Goal: Information Seeking & Learning: Learn about a topic

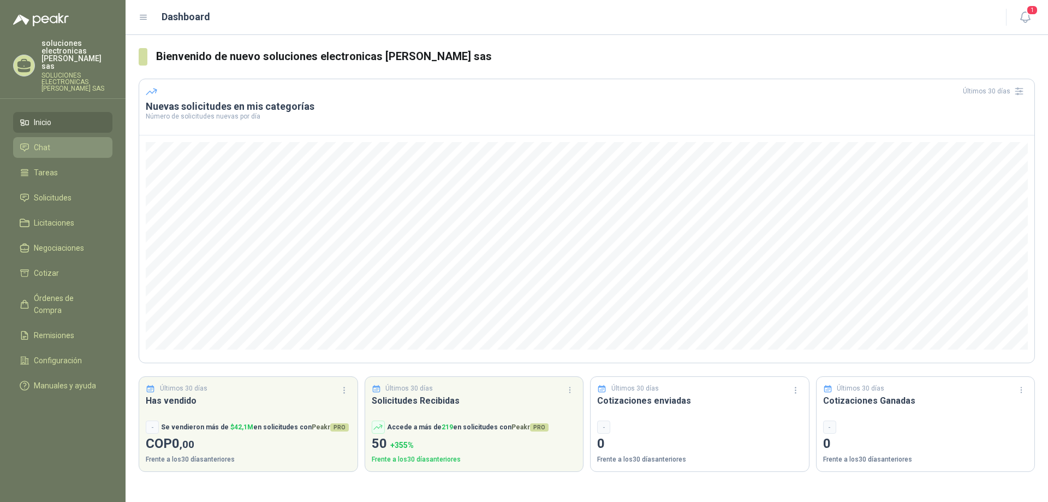
click at [33, 141] on li "Chat" at bounding box center [63, 147] width 86 height 12
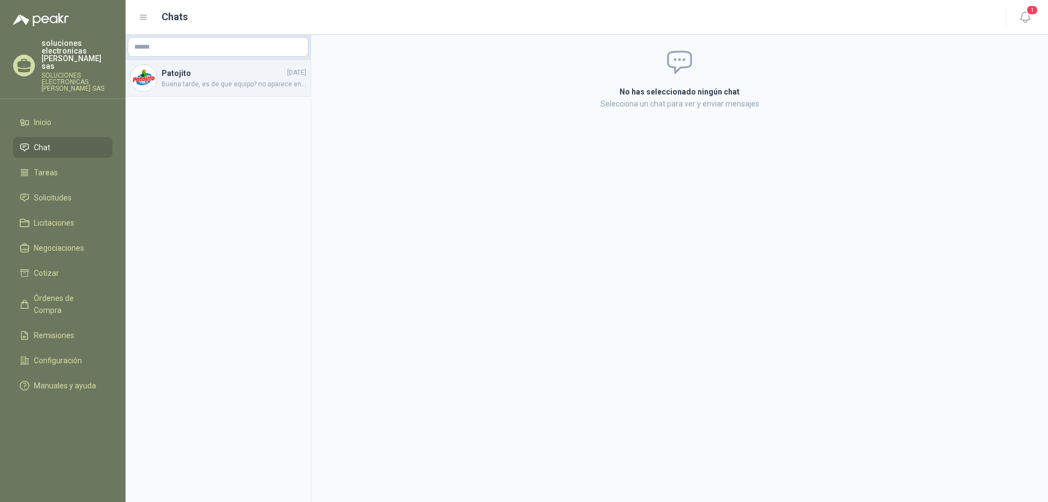
click at [189, 85] on span "Buena tarde, es de que equipo? no aparece en la descripcion" at bounding box center [234, 84] width 145 height 10
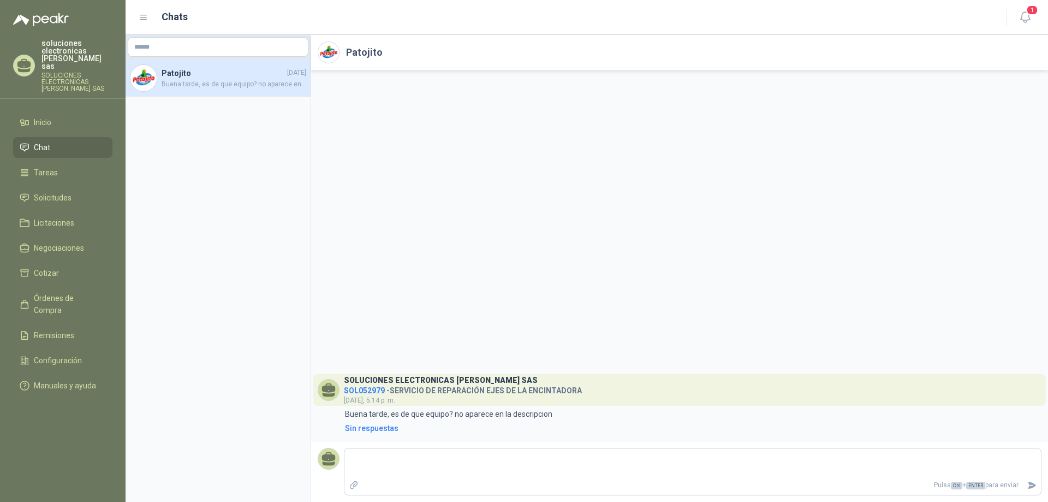
click at [562, 393] on h4 "SOL052979 - SERVICIO DE REPARACIÓN EJES DE LA ENCINTADORA" at bounding box center [463, 388] width 238 height 10
click at [372, 389] on span "SOL052979" at bounding box center [364, 390] width 41 height 9
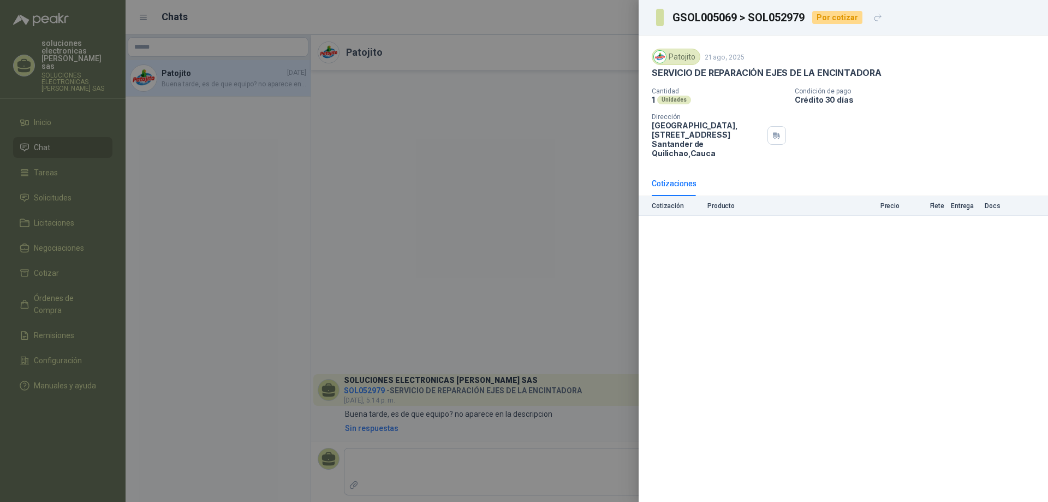
click at [353, 259] on div at bounding box center [524, 251] width 1048 height 502
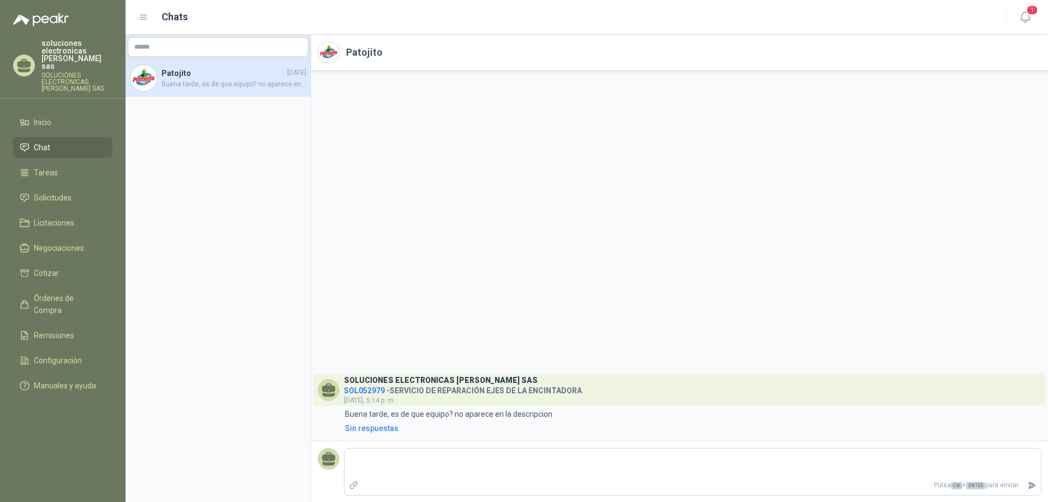
click at [372, 388] on span "SOL052979" at bounding box center [364, 390] width 41 height 9
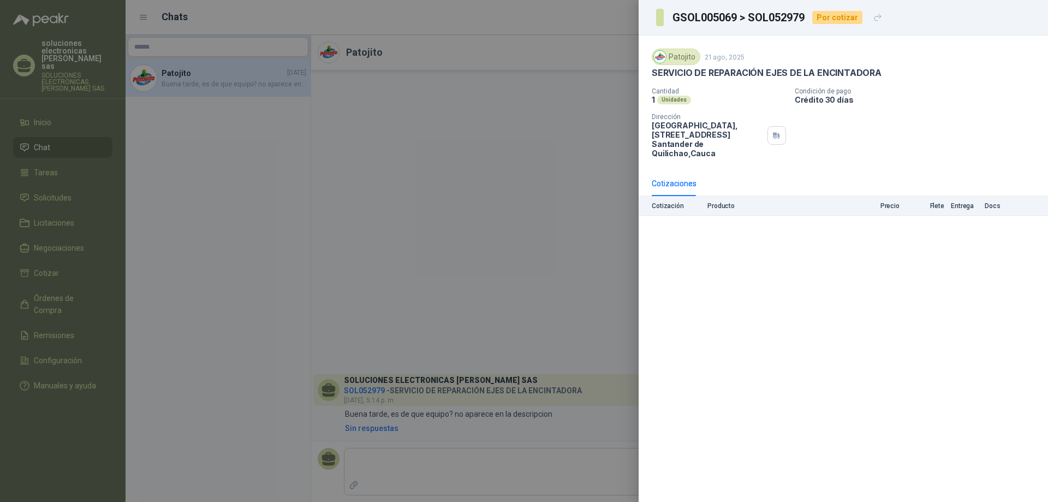
drag, startPoint x: 761, startPoint y: 13, endPoint x: 765, endPoint y: 19, distance: 7.3
click at [761, 14] on h3 "GSOL005069 > SOL052979" at bounding box center [738, 17] width 133 height 11
click at [827, 19] on div "Por cotizar" at bounding box center [837, 17] width 50 height 13
click at [587, 146] on div at bounding box center [524, 251] width 1048 height 502
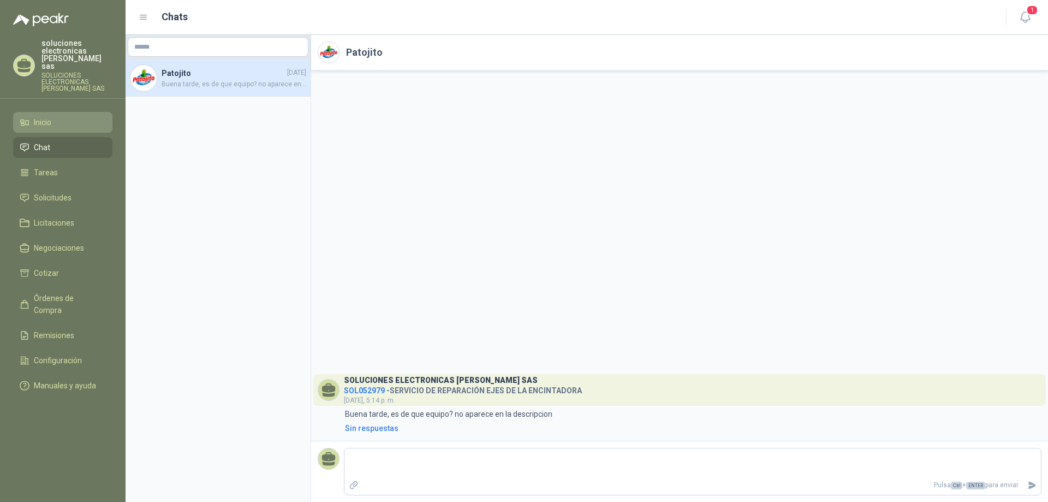
click at [40, 117] on span "Inicio" at bounding box center [42, 122] width 17 height 12
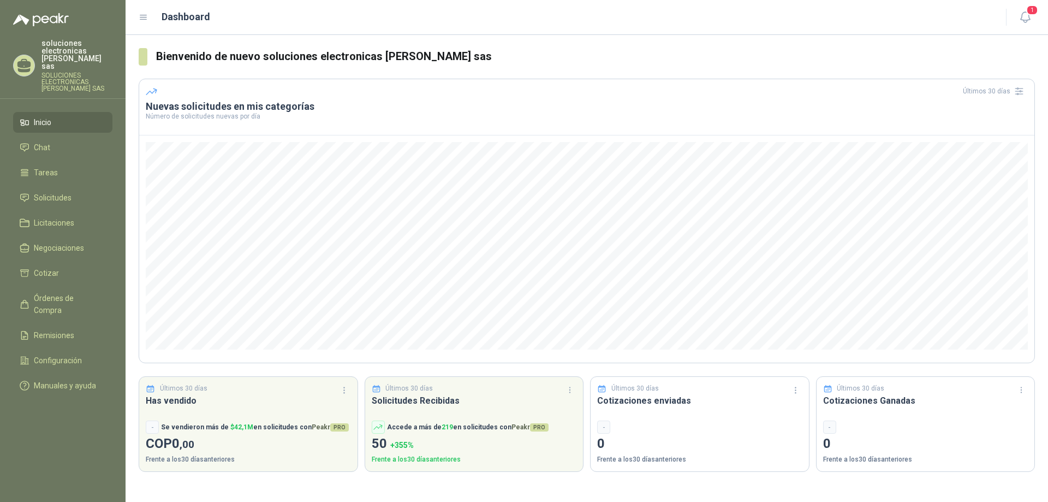
click at [844, 92] on div "Últimos 30 días" at bounding box center [587, 90] width 882 height 17
click at [869, 81] on header "Últimos 30 días Nuevas solicitudes en mis categorías Número de solicitudes nuev…" at bounding box center [586, 107] width 895 height 56
click at [538, 23] on div "Dashboard" at bounding box center [566, 16] width 854 height 15
click at [1024, 14] on icon "button" at bounding box center [1025, 17] width 14 height 14
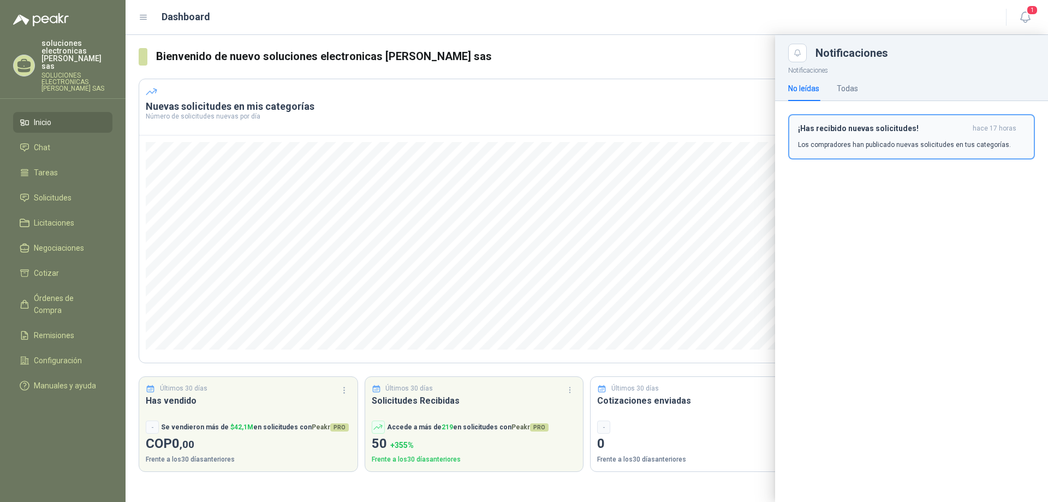
click at [898, 133] on div "¡Has recibido nuevas solicitudes! hace 17 horas Los compradores han publicado n…" at bounding box center [911, 137] width 227 height 26
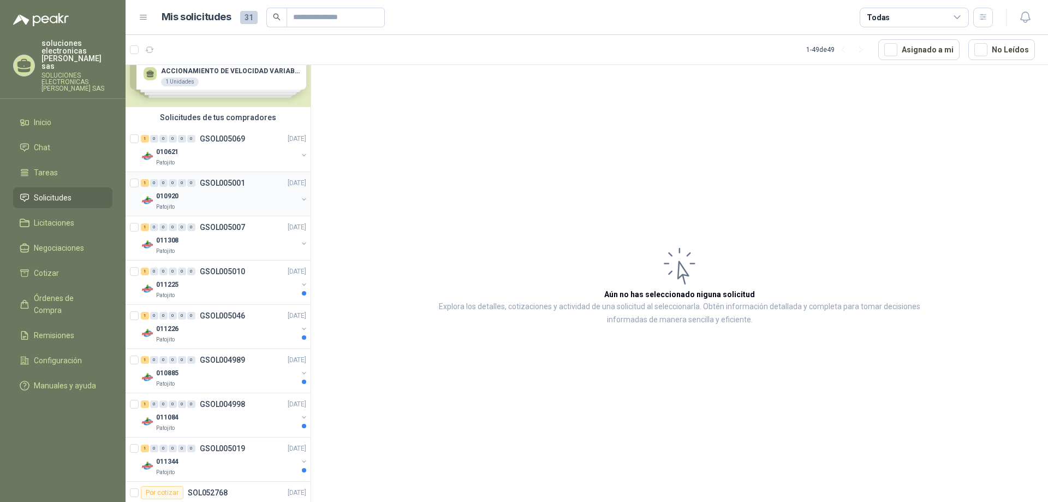
scroll to position [55, 0]
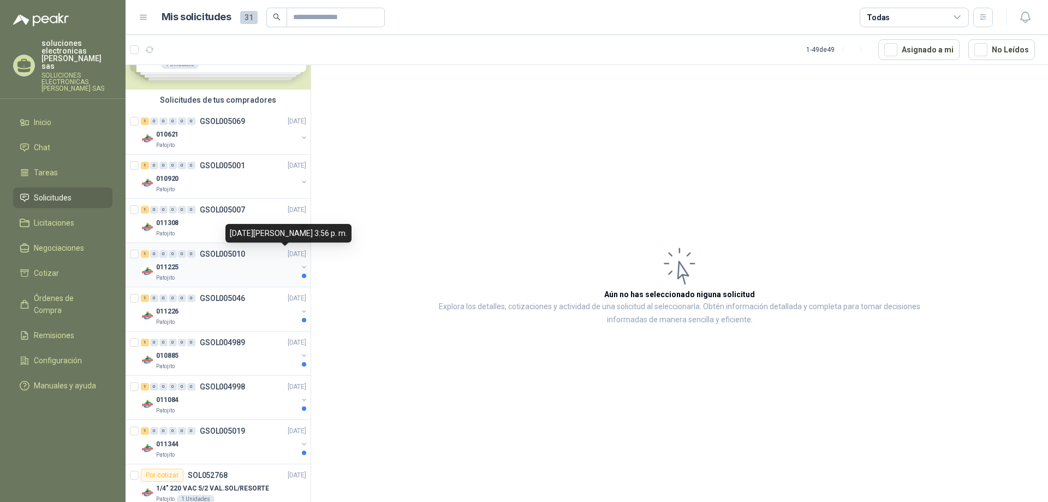
click at [288, 252] on p "[DATE]" at bounding box center [297, 254] width 19 height 10
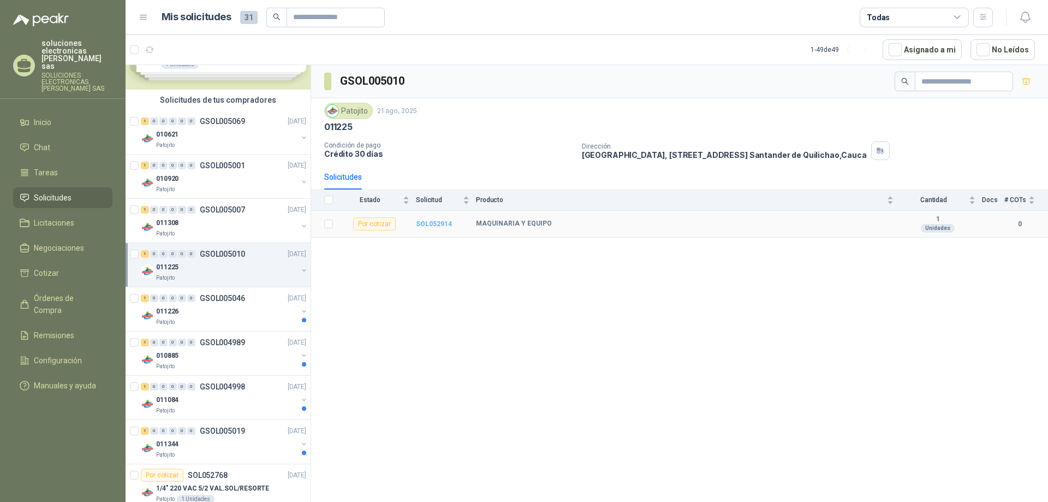
click at [437, 223] on b "SOL052914" at bounding box center [434, 224] width 36 height 8
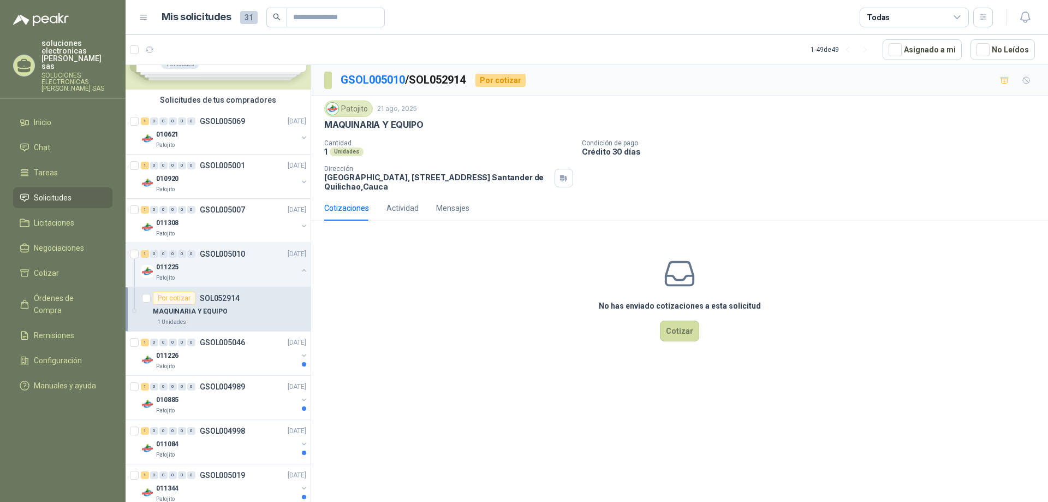
click at [351, 112] on div "Patojito" at bounding box center [348, 108] width 49 height 16
click at [64, 141] on li "Chat" at bounding box center [63, 147] width 86 height 12
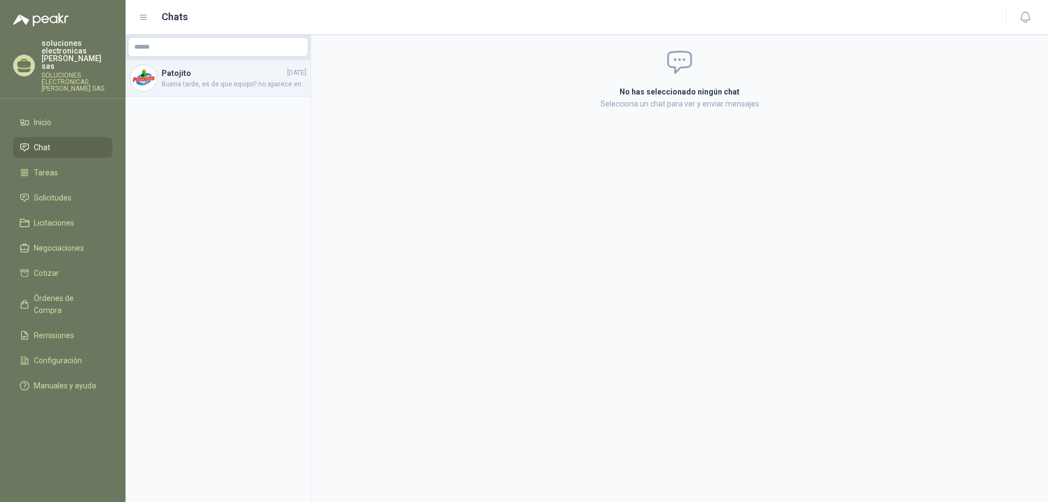
click at [145, 87] on img at bounding box center [143, 78] width 26 height 26
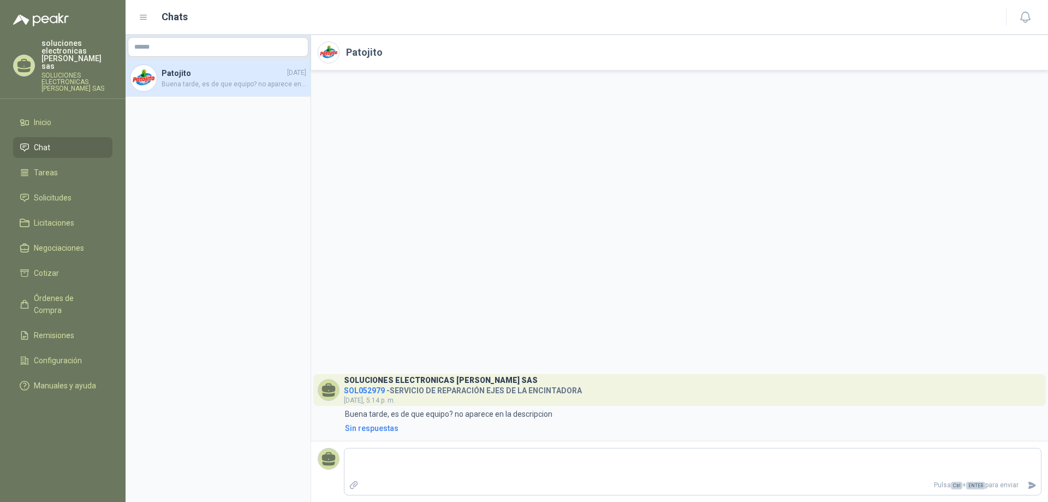
click at [359, 389] on span "SOL052979" at bounding box center [364, 390] width 41 height 9
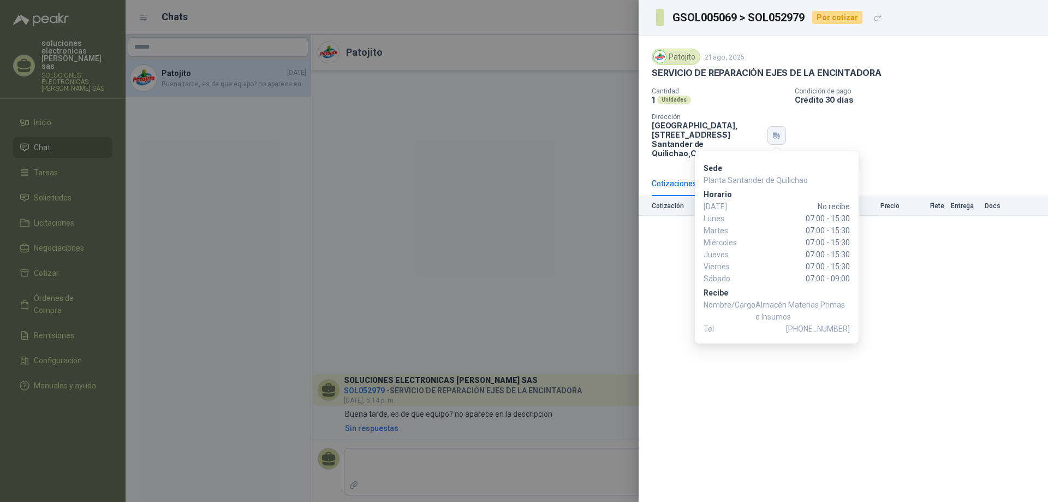
click at [778, 128] on button "button" at bounding box center [776, 135] width 19 height 19
click at [776, 141] on button "button" at bounding box center [776, 135] width 19 height 19
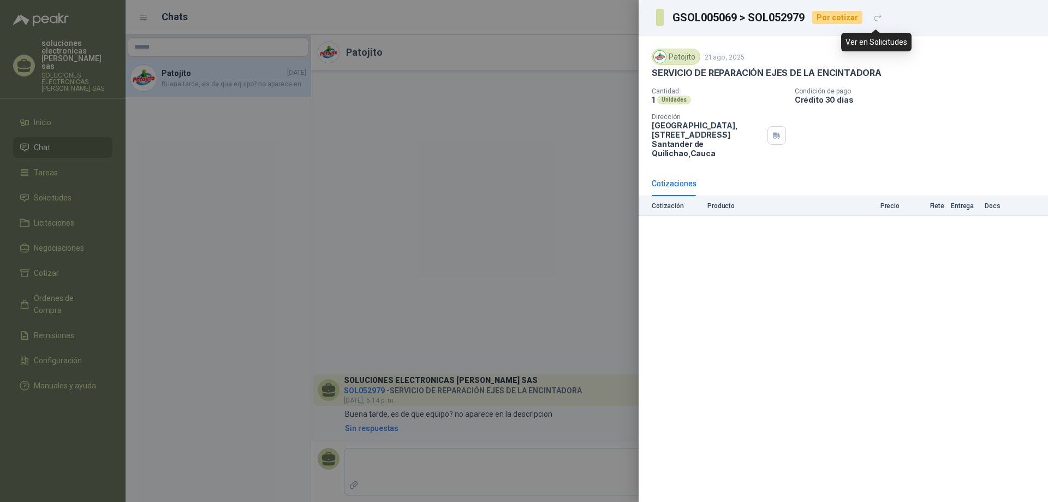
click at [875, 17] on icon "button" at bounding box center [877, 17] width 9 height 9
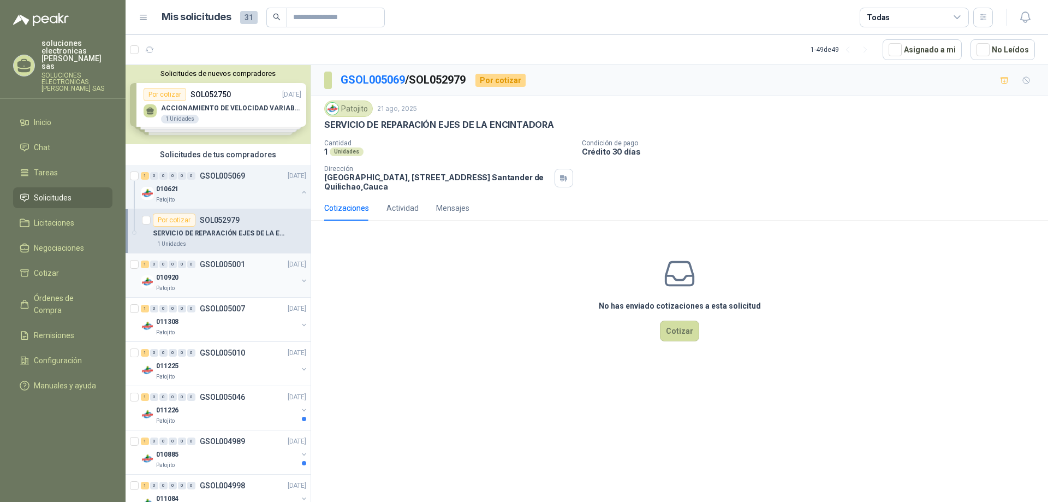
click at [228, 273] on div "010920" at bounding box center [226, 277] width 141 height 13
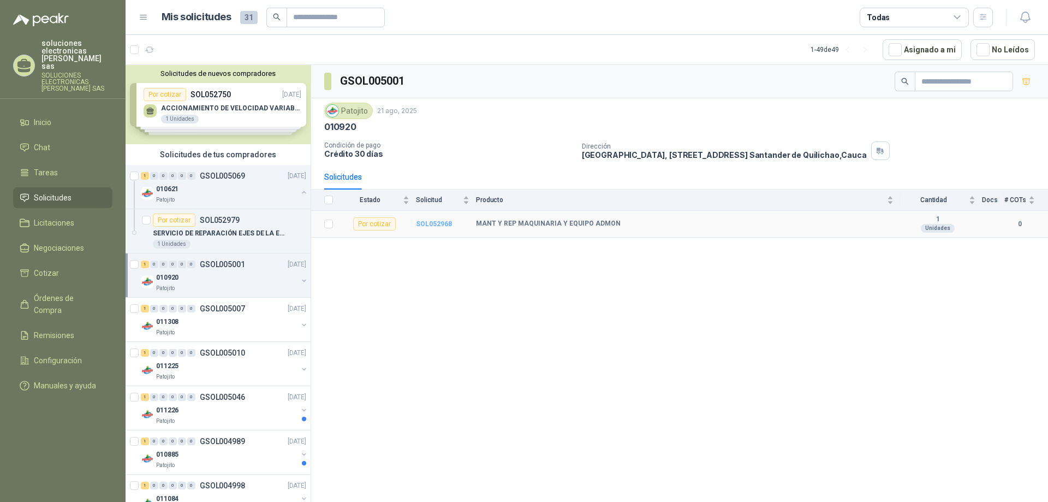
click at [428, 222] on b "SOL052968" at bounding box center [434, 224] width 36 height 8
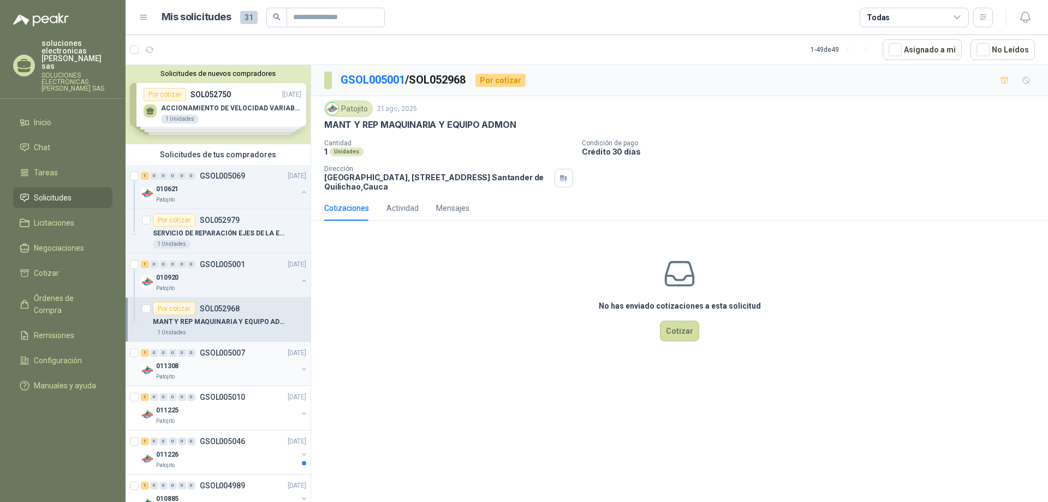
click at [224, 368] on div "011308" at bounding box center [226, 365] width 141 height 13
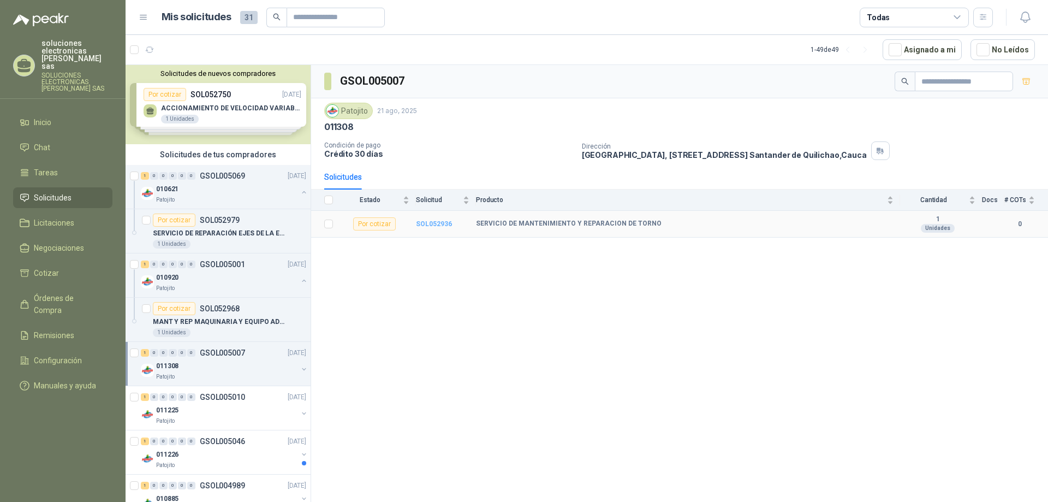
click at [437, 224] on b "SOL052936" at bounding box center [434, 224] width 36 height 8
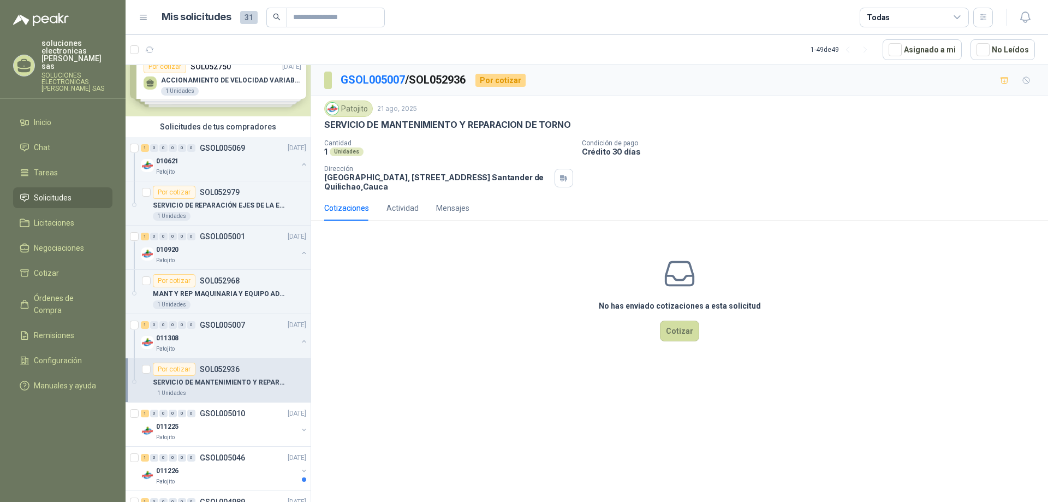
scroll to position [55, 0]
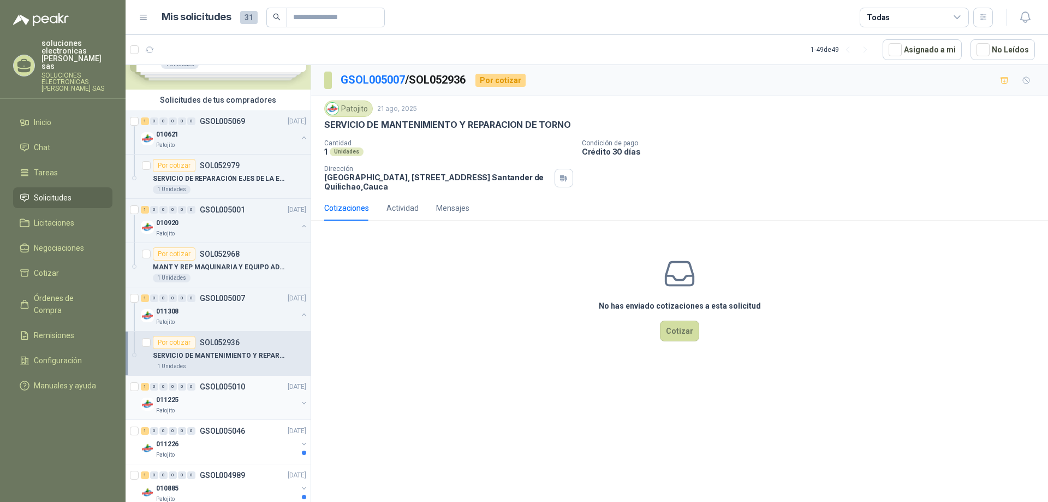
click at [220, 392] on div "1 0 0 0 0 0 GSOL005010 [DATE]" at bounding box center [225, 386] width 168 height 13
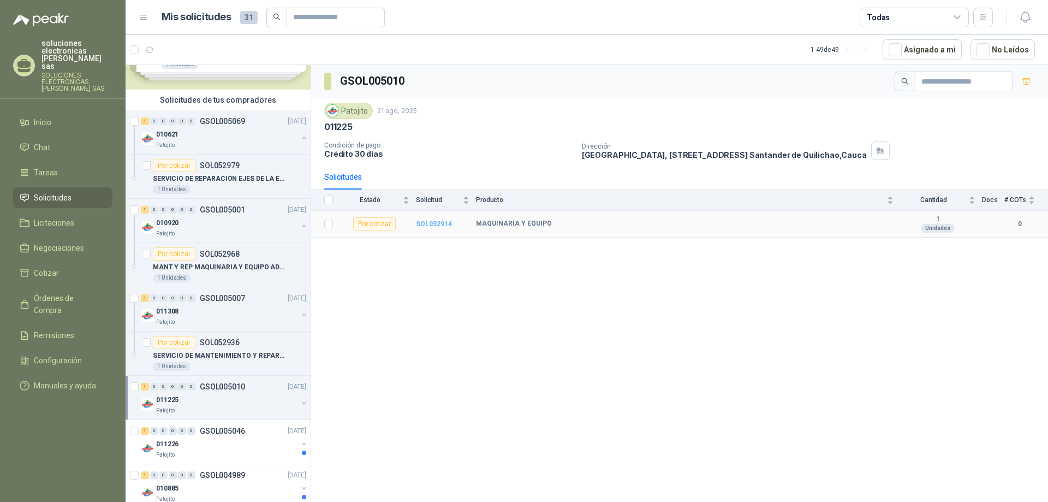
click at [437, 220] on b "SOL052914" at bounding box center [434, 224] width 36 height 8
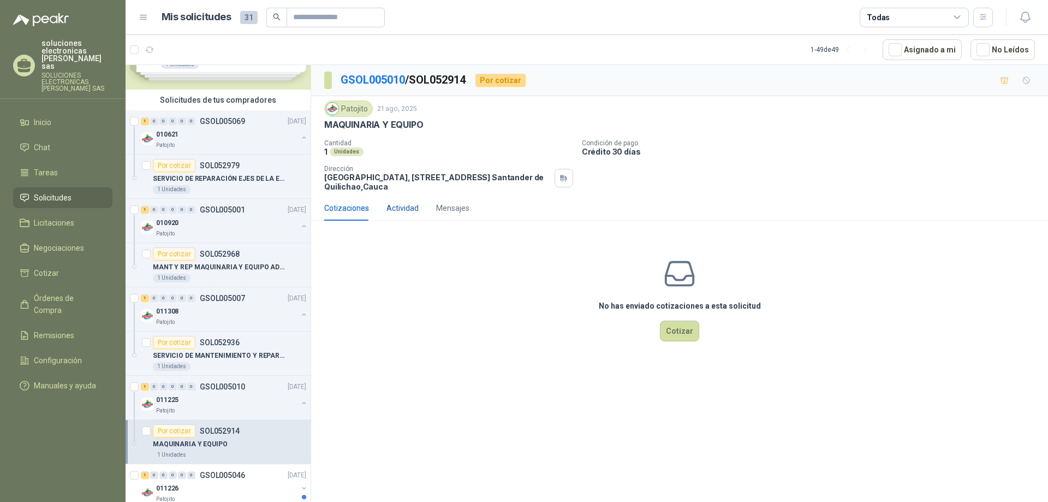
click at [411, 213] on div "Actividad" at bounding box center [402, 208] width 32 height 12
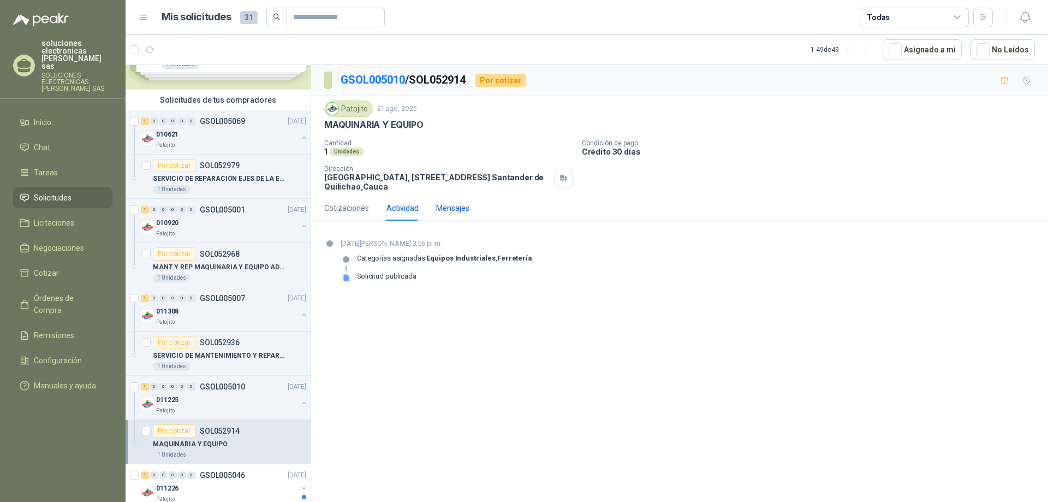
click at [449, 207] on div "Mensajes" at bounding box center [452, 208] width 33 height 12
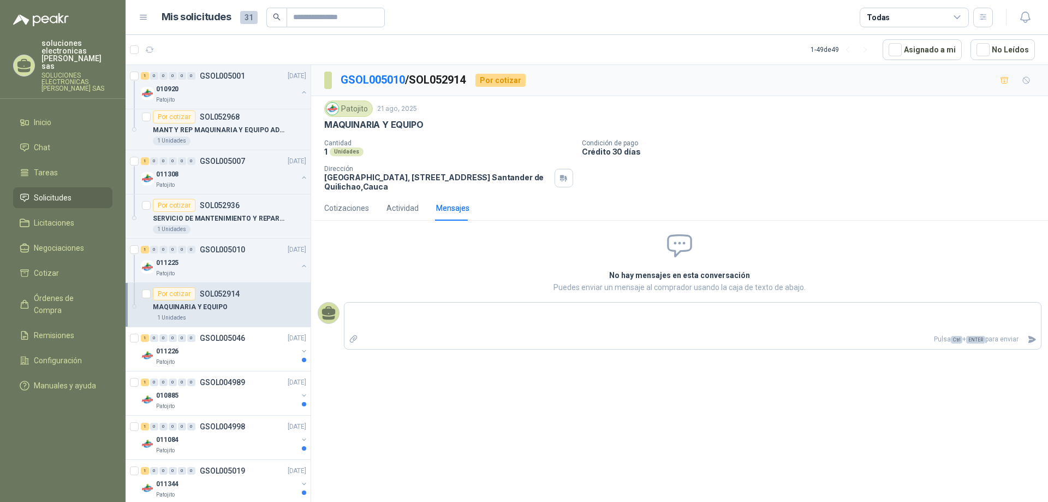
scroll to position [218, 0]
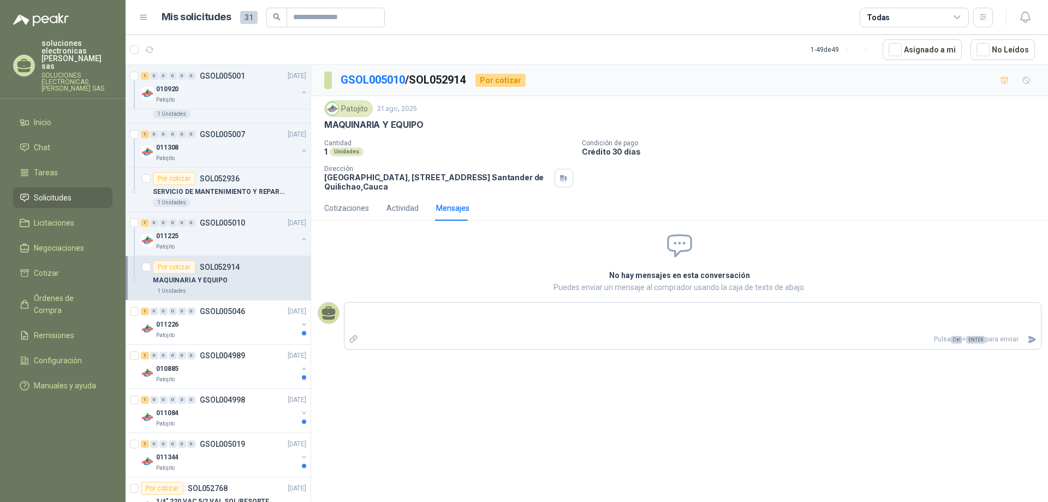
click at [888, 201] on div "Cotizaciones Actividad Mensajes" at bounding box center [679, 207] width 711 height 25
click at [924, 220] on div "Cotizaciones Actividad Mensajes" at bounding box center [679, 207] width 711 height 25
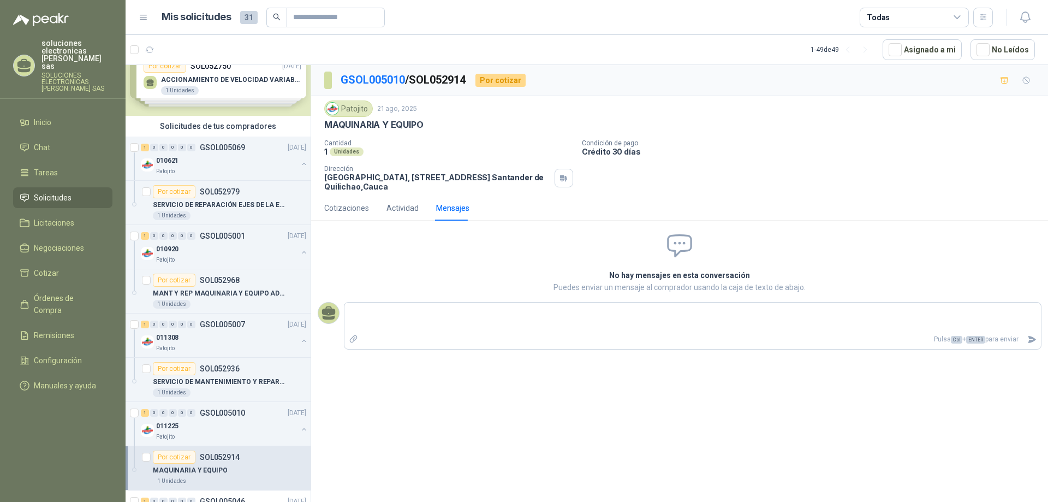
scroll to position [19, 0]
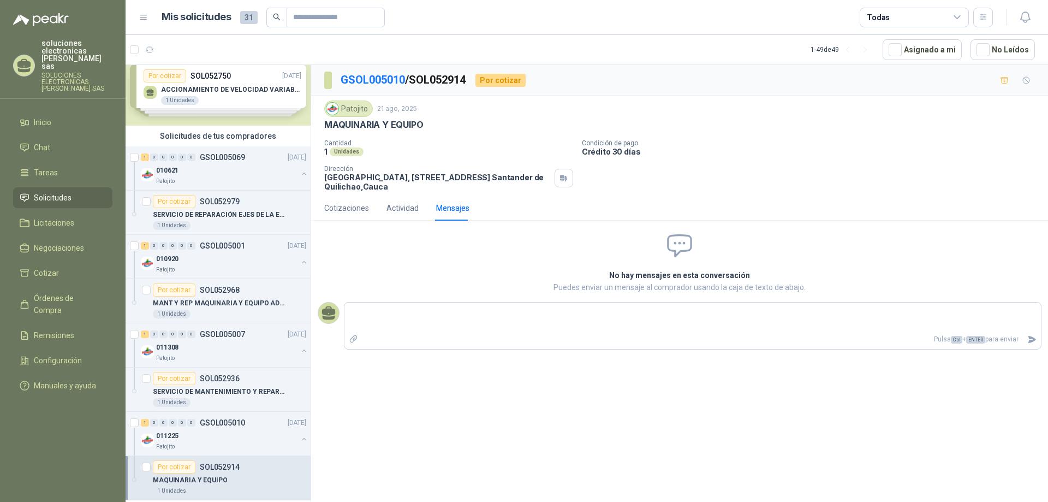
click at [838, 210] on div "Cotizaciones Actividad Mensajes" at bounding box center [679, 207] width 711 height 25
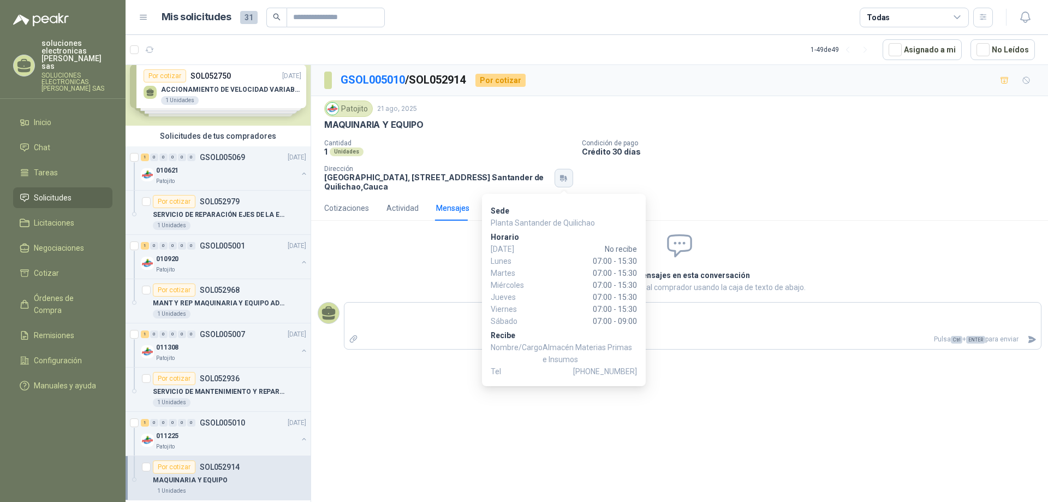
click at [564, 179] on icon "button" at bounding box center [563, 178] width 9 height 9
click at [569, 175] on button "button" at bounding box center [563, 178] width 19 height 19
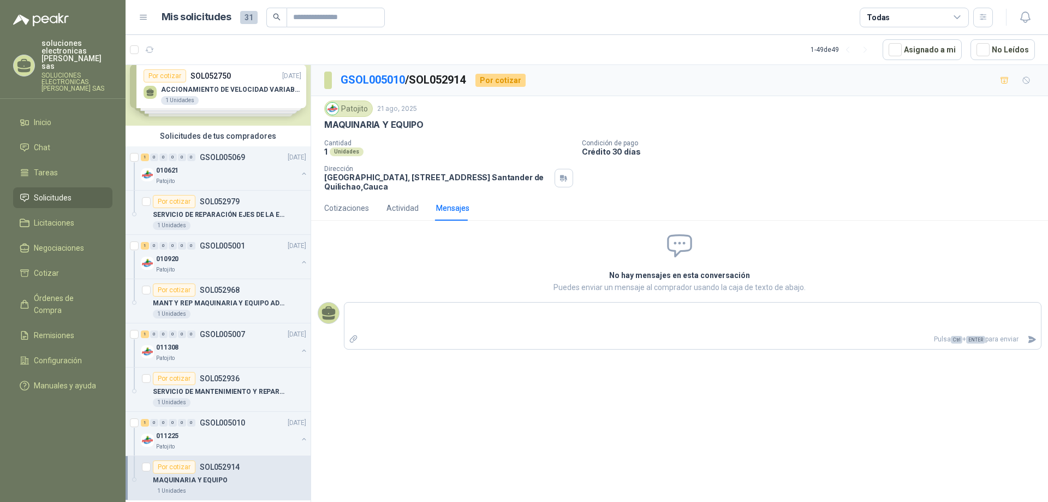
click at [693, 180] on div "Cantidad 1 Unidades Condición de pago Crédito 30 días Dirección Parque Industri…" at bounding box center [679, 165] width 711 height 52
click at [246, 17] on span "31" at bounding box center [248, 17] width 17 height 13
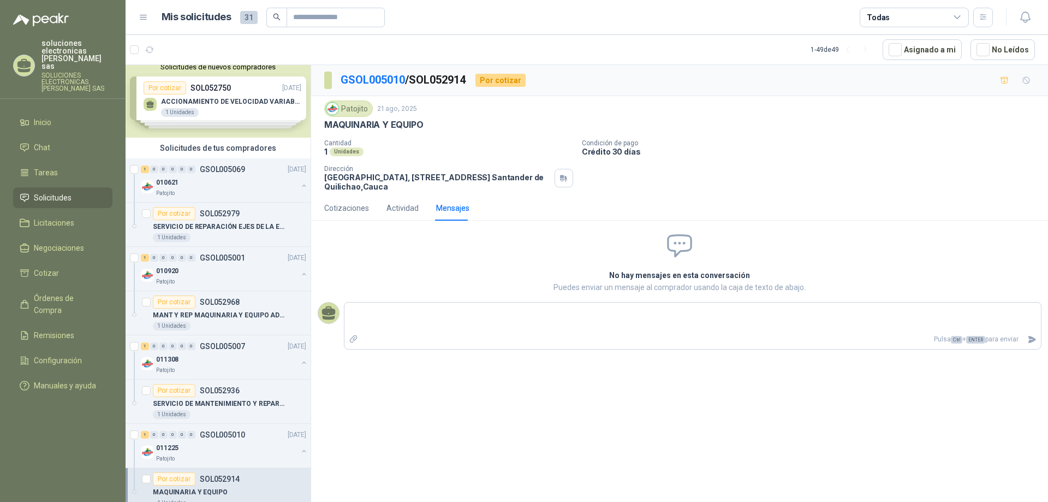
scroll to position [0, 0]
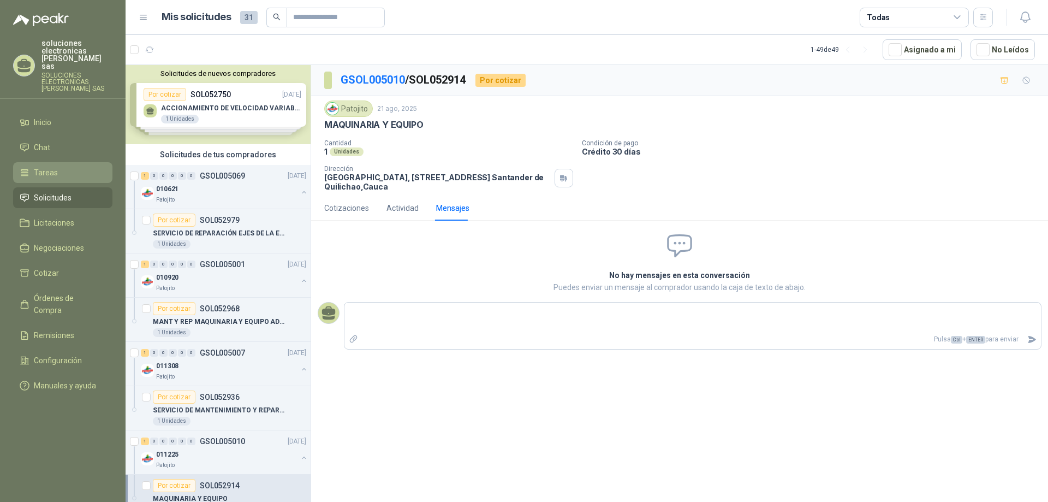
click at [29, 168] on icon at bounding box center [25, 173] width 10 height 10
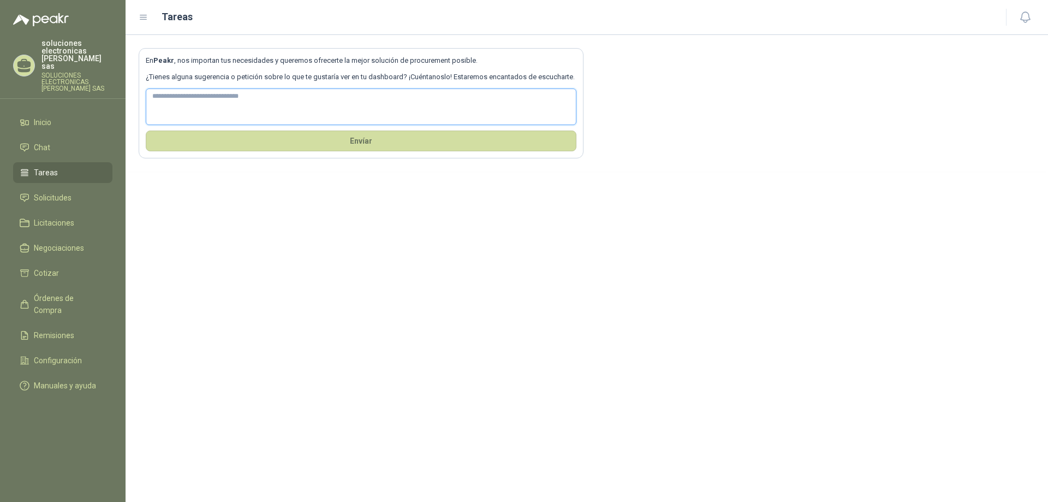
click at [197, 96] on textarea at bounding box center [361, 106] width 431 height 37
click at [143, 21] on icon at bounding box center [144, 18] width 10 height 10
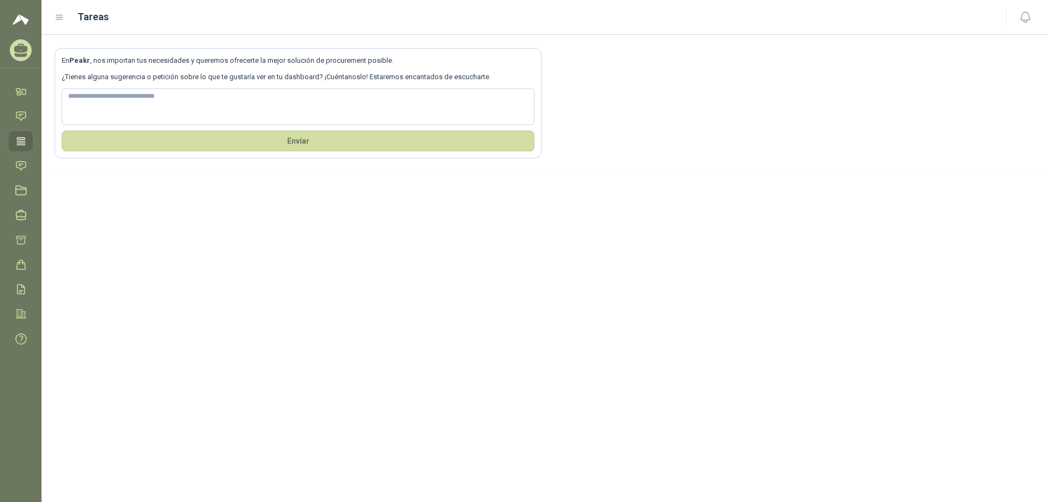
click at [64, 20] on div "Tareas" at bounding box center [524, 16] width 938 height 15
click at [393, 109] on textarea at bounding box center [298, 106] width 473 height 37
drag, startPoint x: 191, startPoint y: 100, endPoint x: 171, endPoint y: 84, distance: 25.7
click at [188, 100] on textarea at bounding box center [298, 106] width 473 height 37
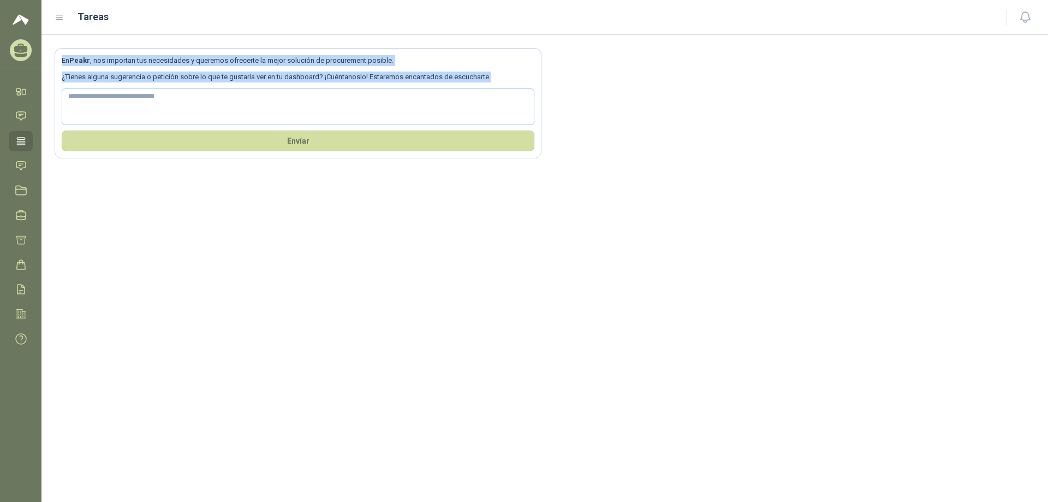
drag, startPoint x: 57, startPoint y: 60, endPoint x: 509, endPoint y: 88, distance: 452.8
click at [509, 88] on section "En Peakr , nos importan tus necesidades y queremos ofrecerte la mejor solución …" at bounding box center [298, 103] width 487 height 110
click at [356, 72] on p "¿Tienes alguna sugerencia o petición sobre lo que te gustaría ver en tu dashboa…" at bounding box center [298, 76] width 473 height 11
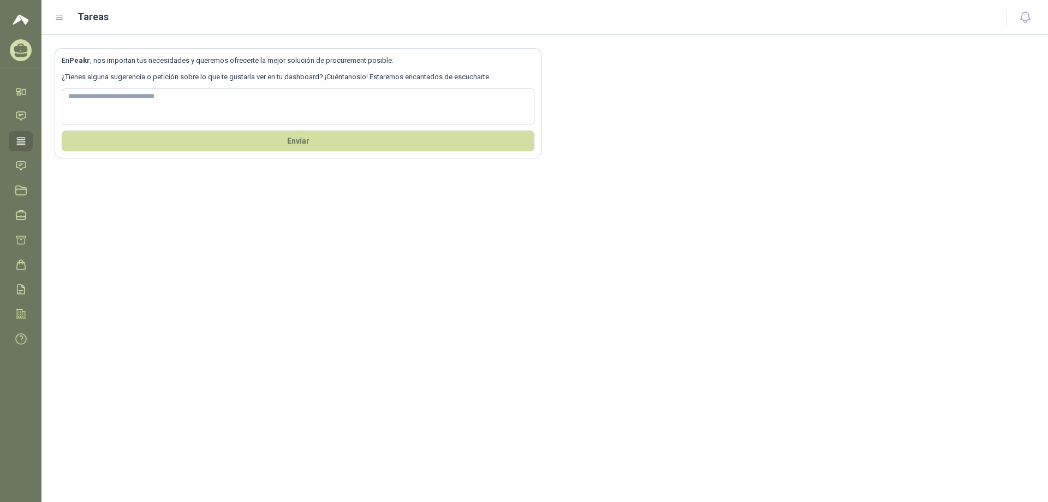
click at [17, 20] on img at bounding box center [21, 19] width 16 height 13
click at [104, 87] on section "En Peakr , nos importan tus necesidades y queremos ofrecerte la mejor solución …" at bounding box center [298, 103] width 487 height 110
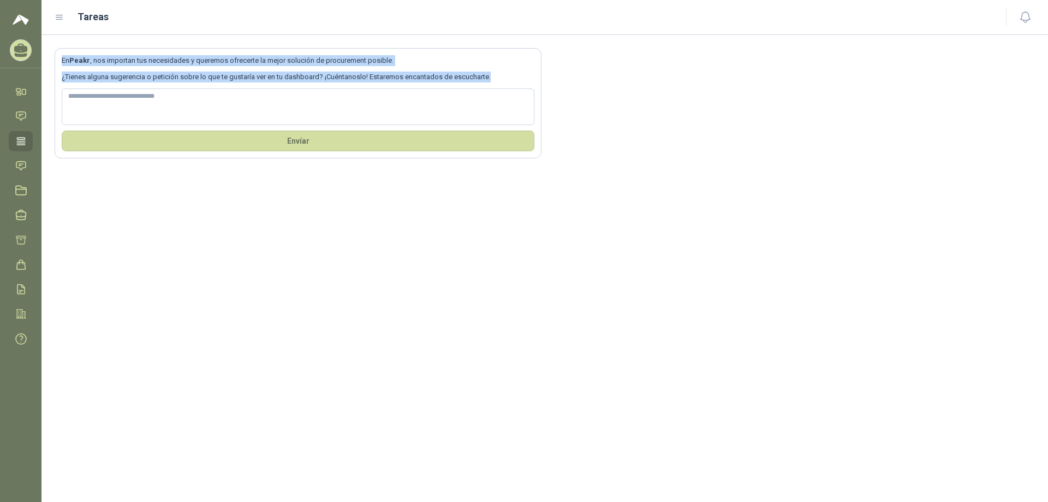
drag, startPoint x: 57, startPoint y: 54, endPoint x: 523, endPoint y: 71, distance: 466.4
click at [523, 71] on section "En Peakr , nos importan tus necesidades y queremos ofrecerte la mejor solución …" at bounding box center [298, 103] width 487 height 110
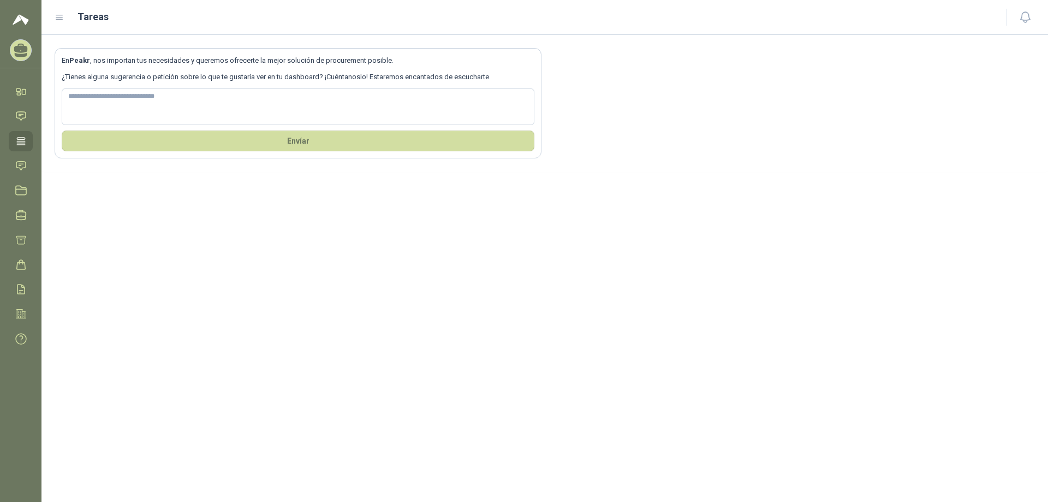
click at [285, 86] on section "En Peakr , nos importan tus necesidades y queremos ofrecerte la mejor solución …" at bounding box center [298, 103] width 487 height 110
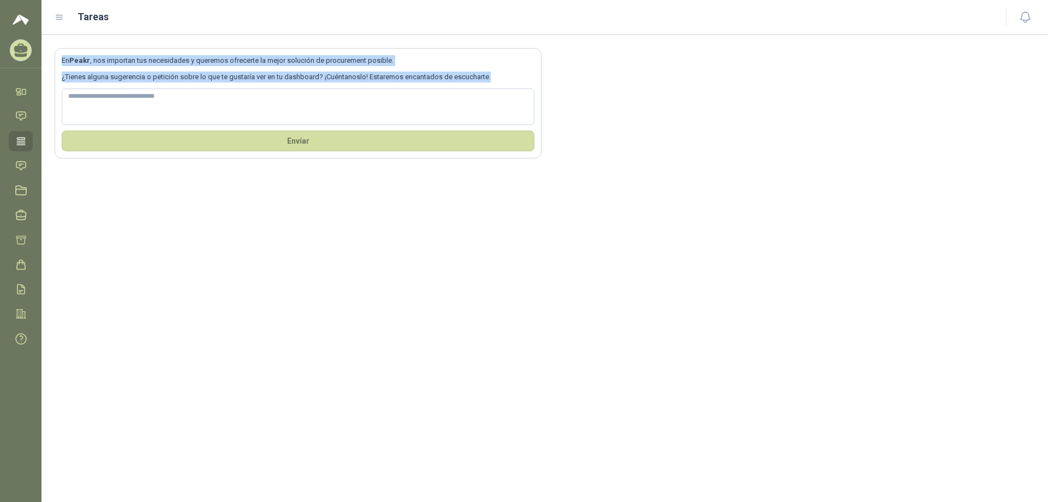
drag, startPoint x: 490, startPoint y: 79, endPoint x: 55, endPoint y: 62, distance: 434.8
click at [55, 62] on section "En Peakr , nos importan tus necesidades y queremos ofrecerte la mejor solución …" at bounding box center [298, 103] width 487 height 110
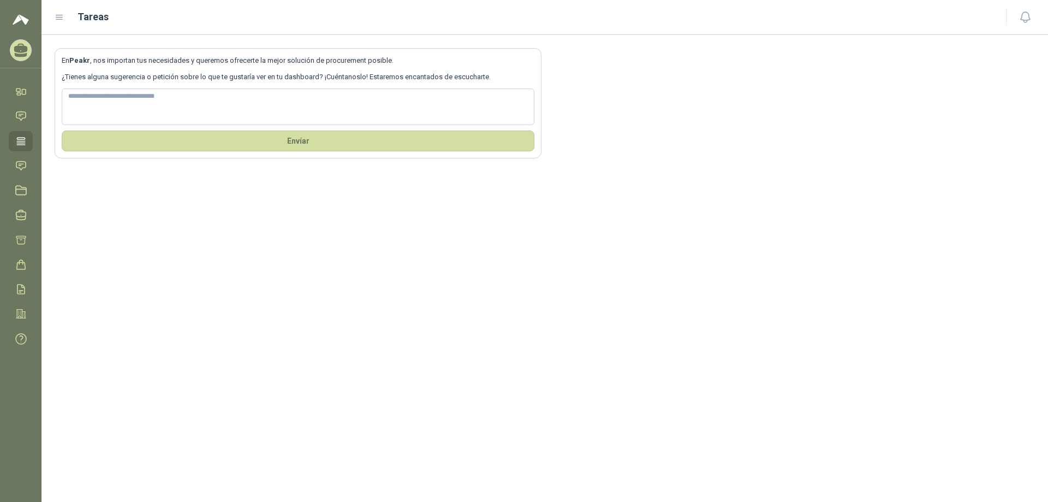
click at [63, 15] on icon at bounding box center [60, 18] width 10 height 10
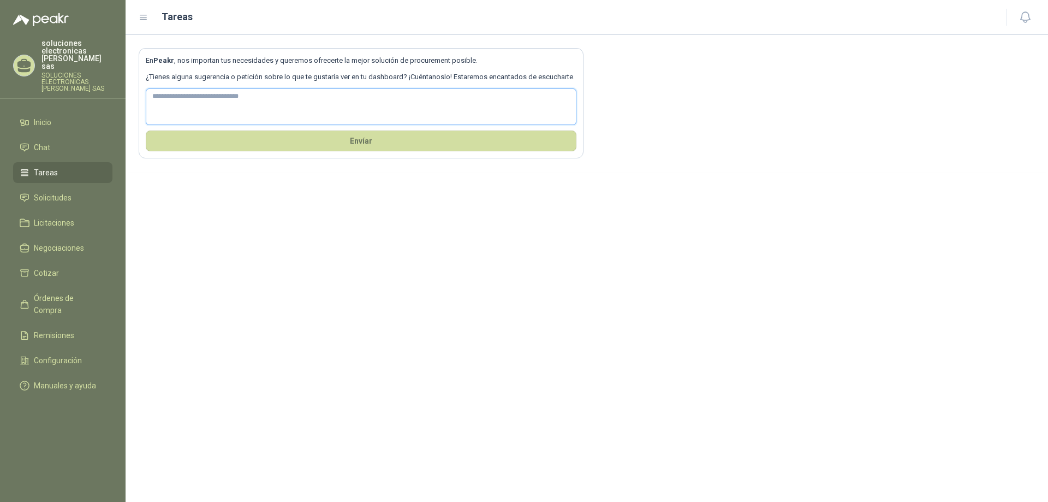
click at [394, 92] on textarea at bounding box center [361, 106] width 431 height 37
click at [53, 192] on span "Solicitudes" at bounding box center [53, 198] width 38 height 12
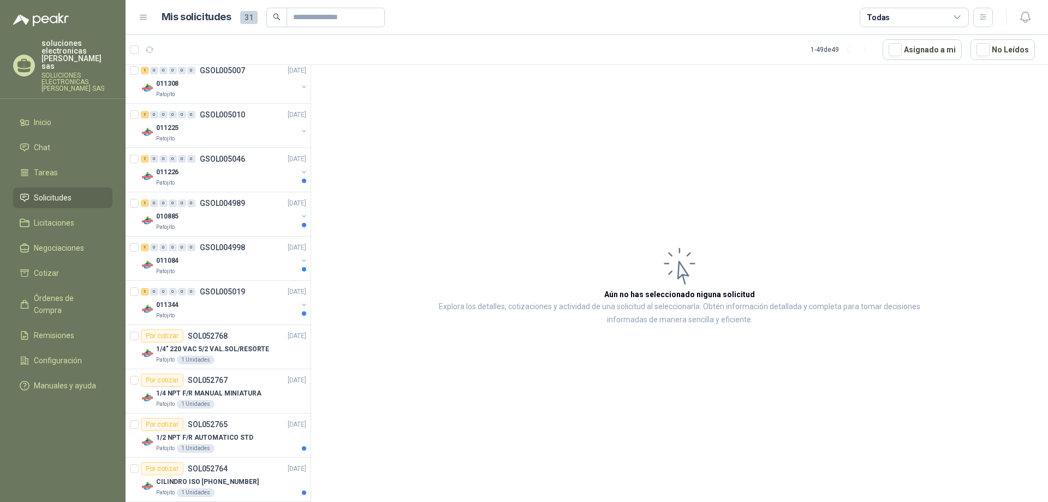
scroll to position [205, 0]
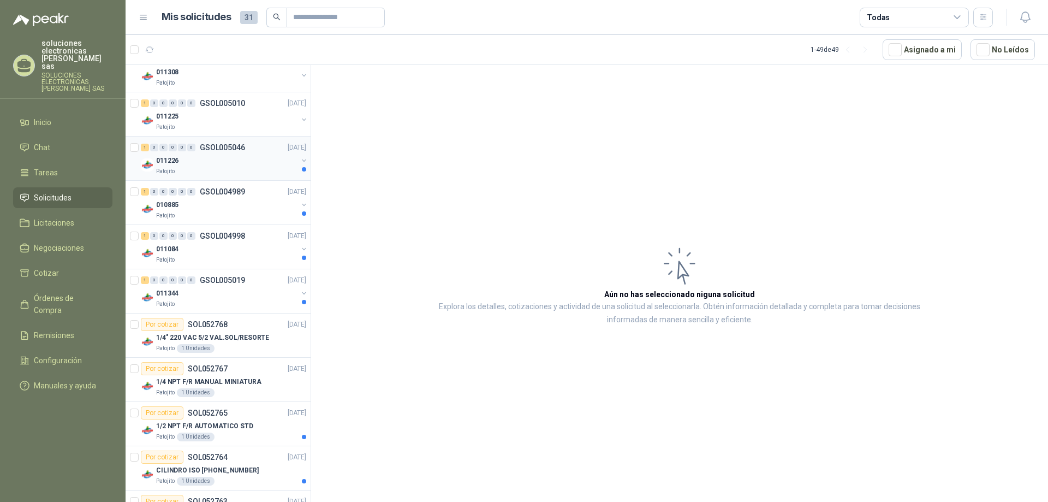
click at [255, 162] on div "011226" at bounding box center [226, 160] width 141 height 13
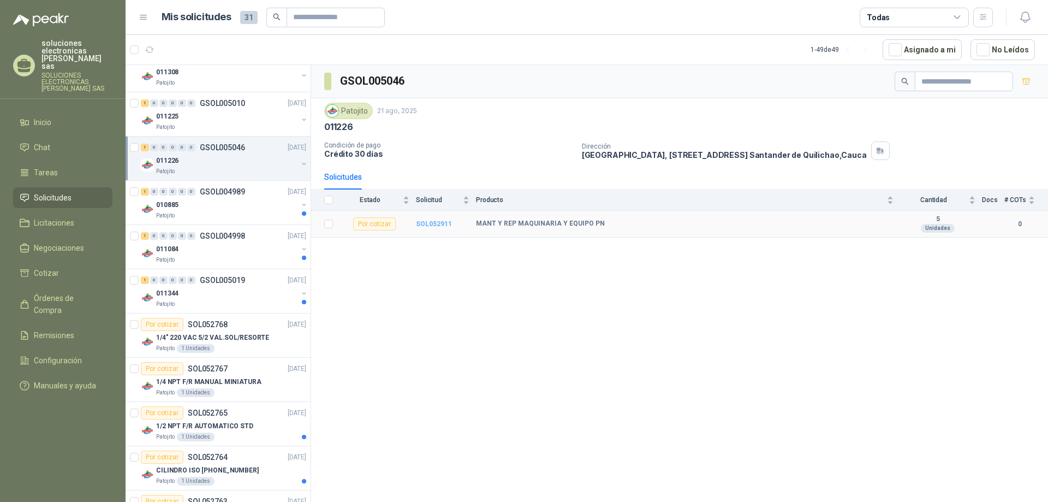
click at [443, 225] on b "SOL052911" at bounding box center [434, 224] width 36 height 8
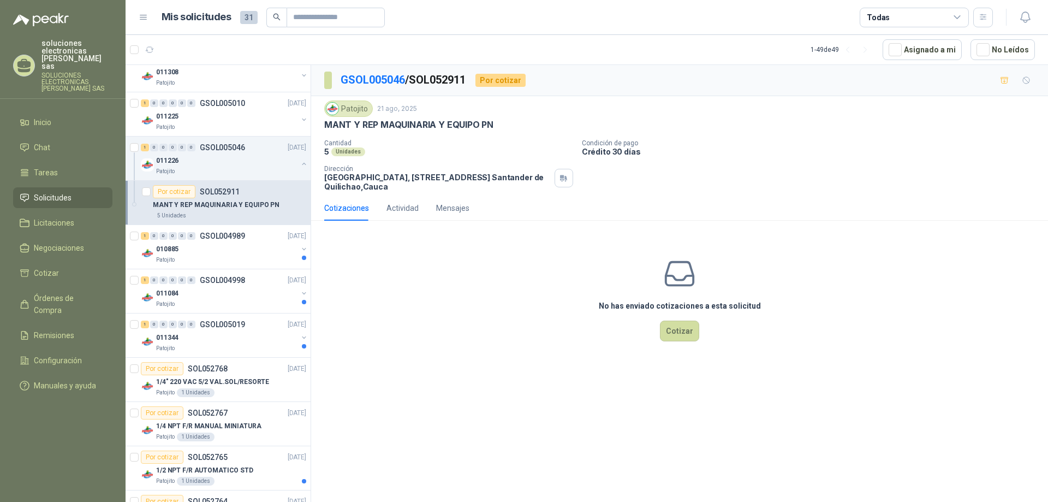
click at [846, 172] on div "Cantidad 5 Unidades Condición de pago Crédito 30 días Dirección Parque Industri…" at bounding box center [679, 165] width 711 height 52
click at [887, 16] on div "Todas" at bounding box center [878, 17] width 23 height 12
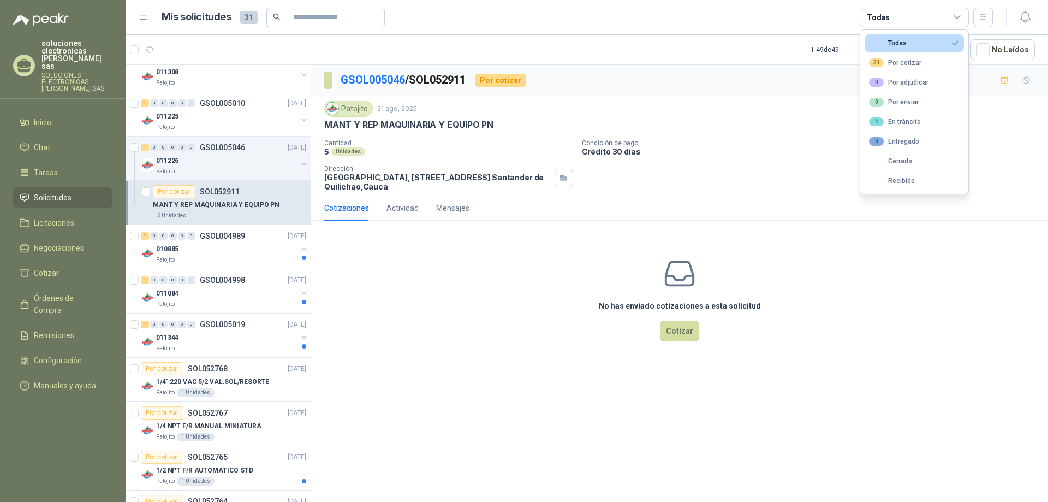
click at [781, 92] on div "GSOL005046 / SOL052911 Por cotizar" at bounding box center [679, 80] width 737 height 31
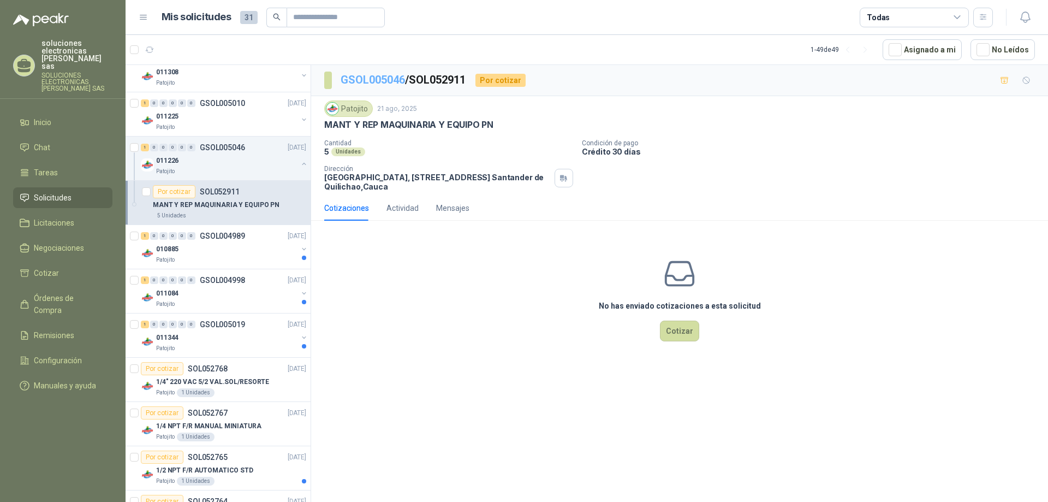
click at [353, 77] on link "GSOL005046" at bounding box center [373, 79] width 64 height 13
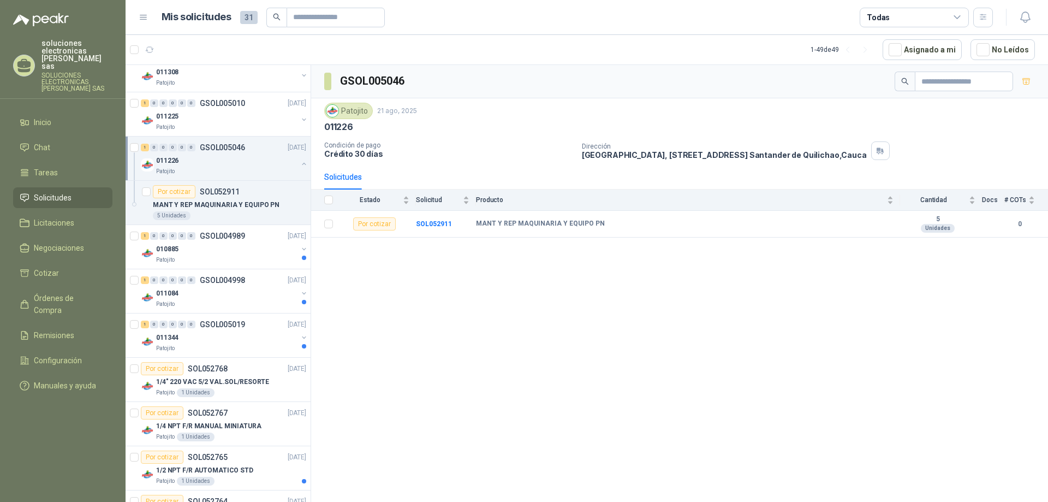
click at [844, 118] on div "Patojito [DATE]" at bounding box center [679, 111] width 711 height 16
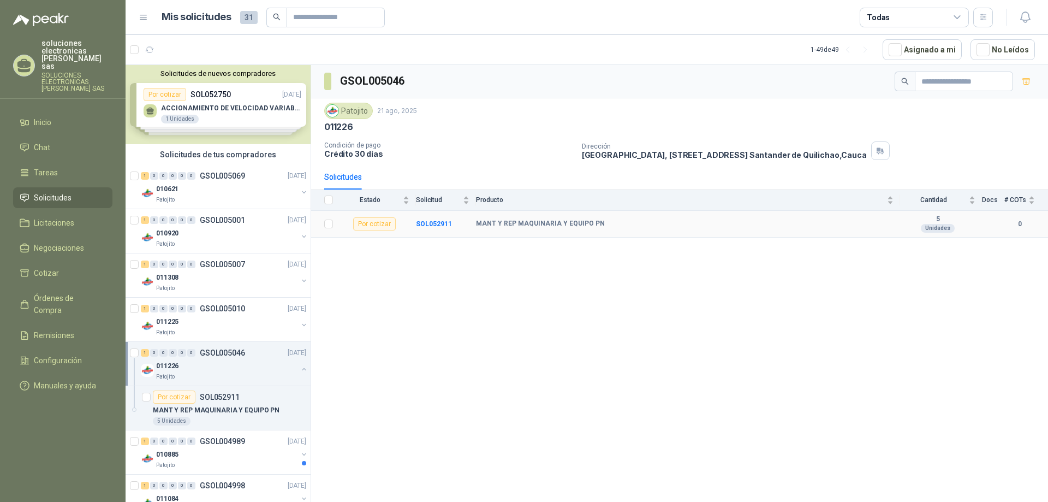
click at [939, 219] on b "5" at bounding box center [937, 219] width 75 height 9
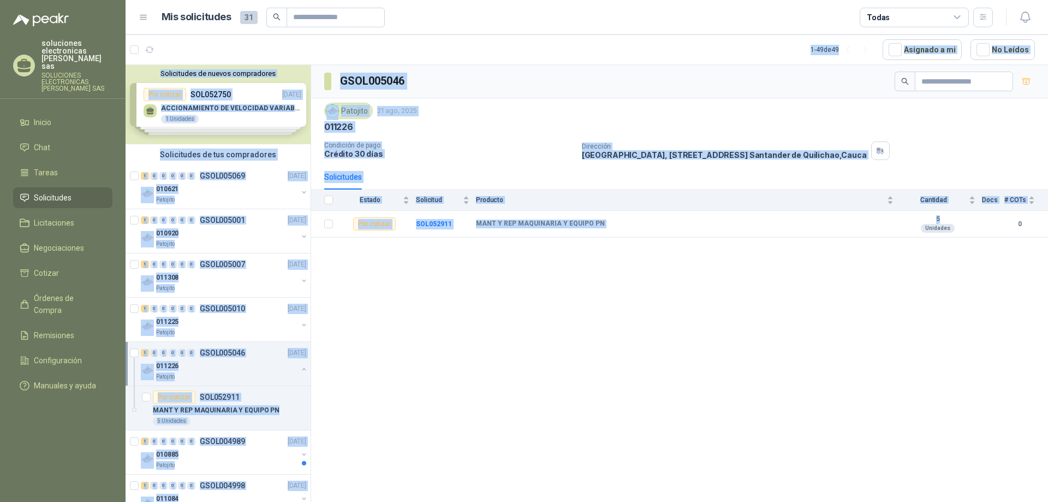
drag, startPoint x: 939, startPoint y: 219, endPoint x: 317, endPoint y: 40, distance: 647.4
click at [317, 40] on section "1 - 49 de 49 Asignado a mi No Leídos Solicitudes de nuevos compradores Por coti…" at bounding box center [587, 268] width 922 height 467
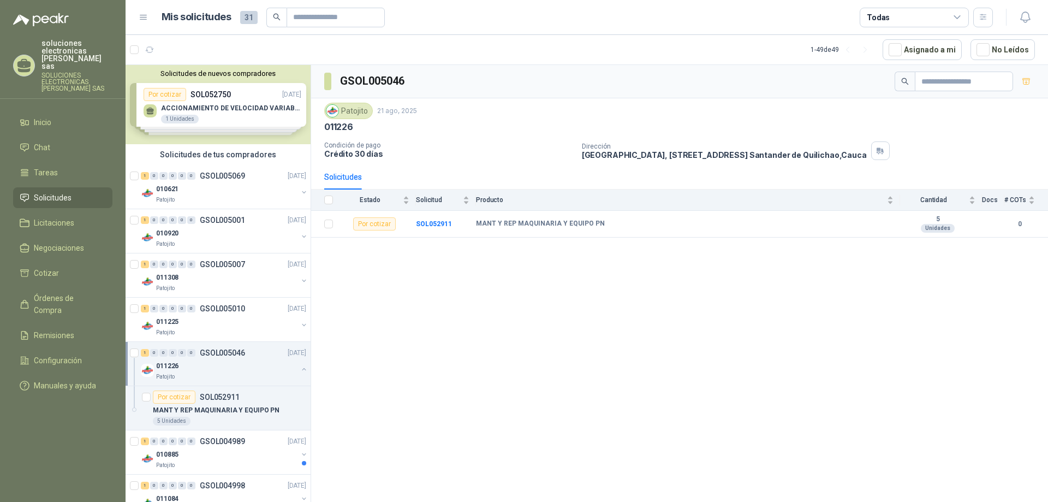
click at [423, 48] on article "1 - 49 de 49 Asignado a mi No Leídos" at bounding box center [587, 49] width 922 height 29
click at [842, 284] on div "GSOL005046 Patojito [DATE] 011226 Condición de pago Crédito 30 días Dirección […" at bounding box center [679, 285] width 737 height 440
click at [234, 174] on p "GSOL005069" at bounding box center [222, 176] width 45 height 8
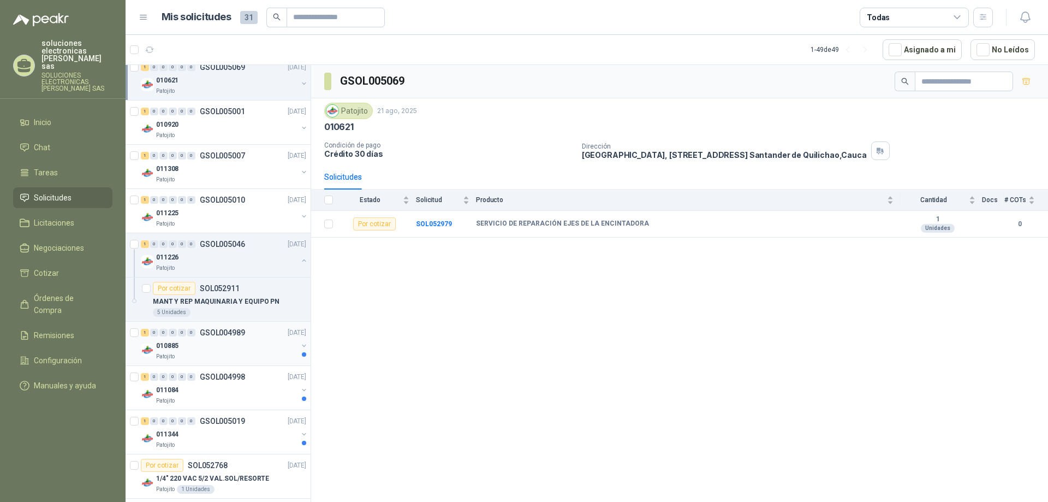
scroll to position [109, 0]
click at [234, 348] on div "010885" at bounding box center [226, 344] width 141 height 13
